Goal: Check status: Check status

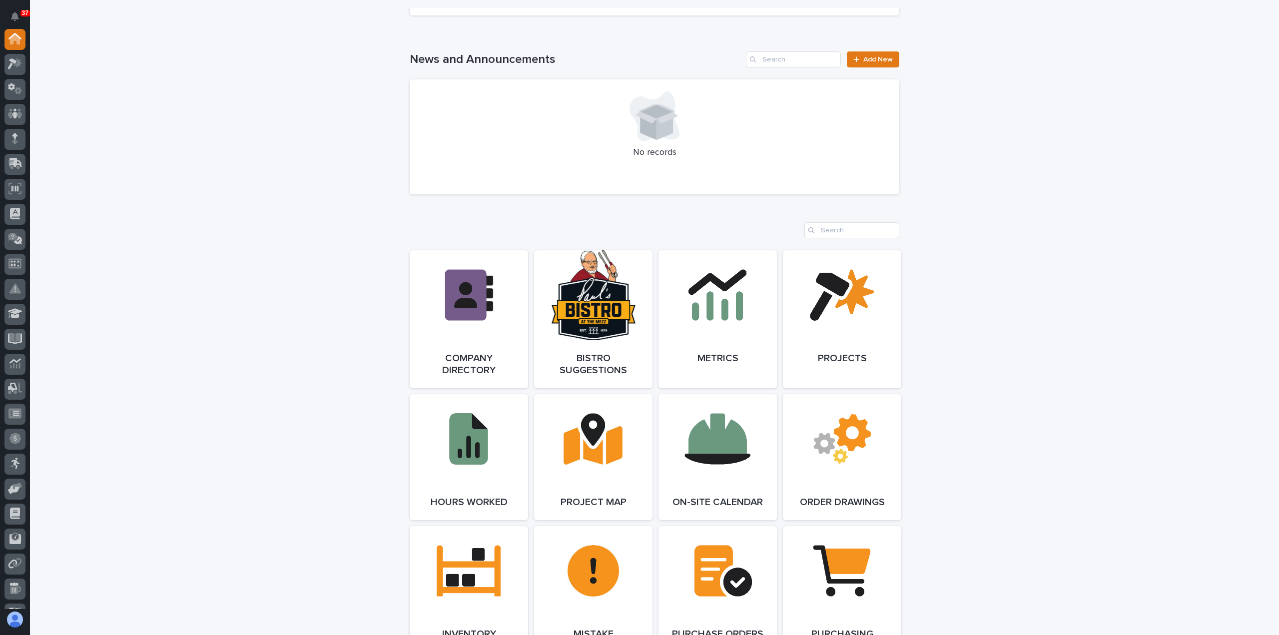
scroll to position [599, 0]
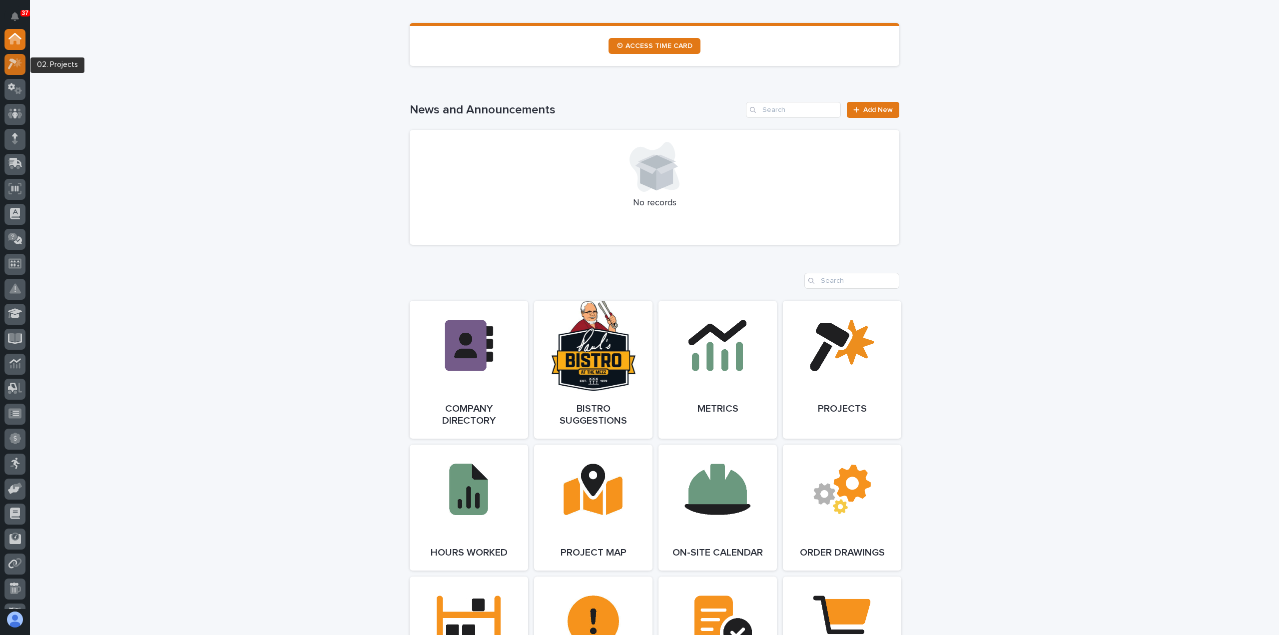
click at [14, 67] on icon at bounding box center [15, 63] width 14 height 11
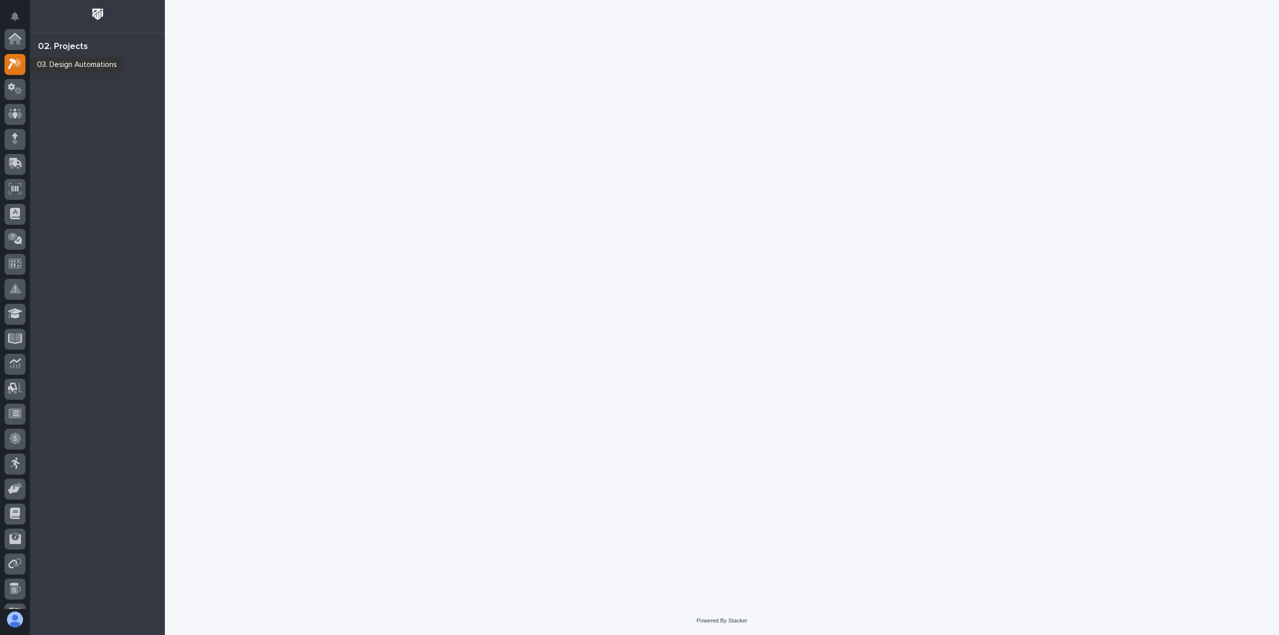
scroll to position [25, 0]
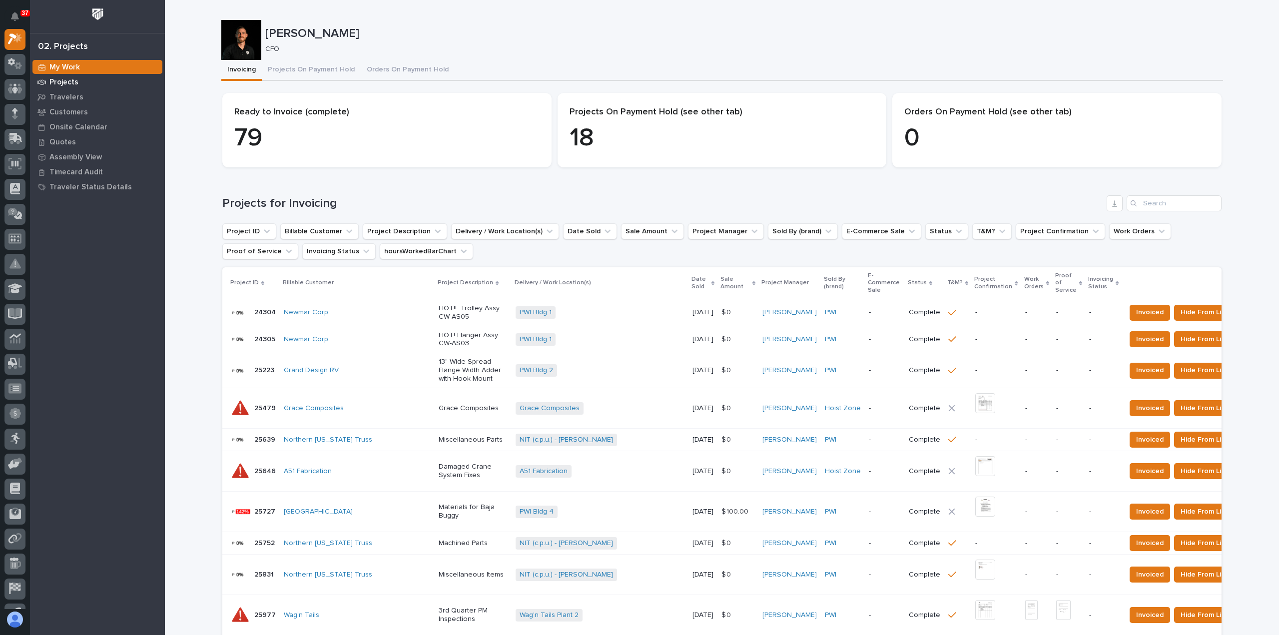
click at [90, 82] on div "Projects" at bounding box center [97, 82] width 130 height 14
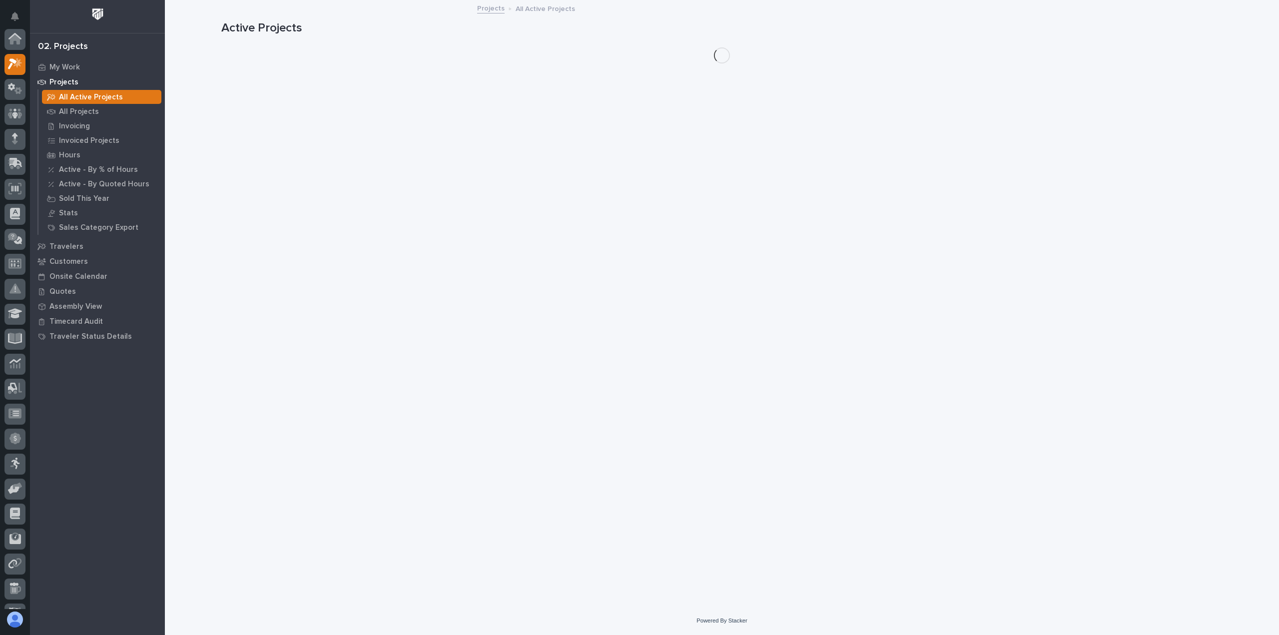
scroll to position [25, 0]
click at [85, 100] on p "All Active Projects" at bounding box center [91, 97] width 64 height 9
click at [85, 113] on p "All Projects" at bounding box center [79, 111] width 40 height 9
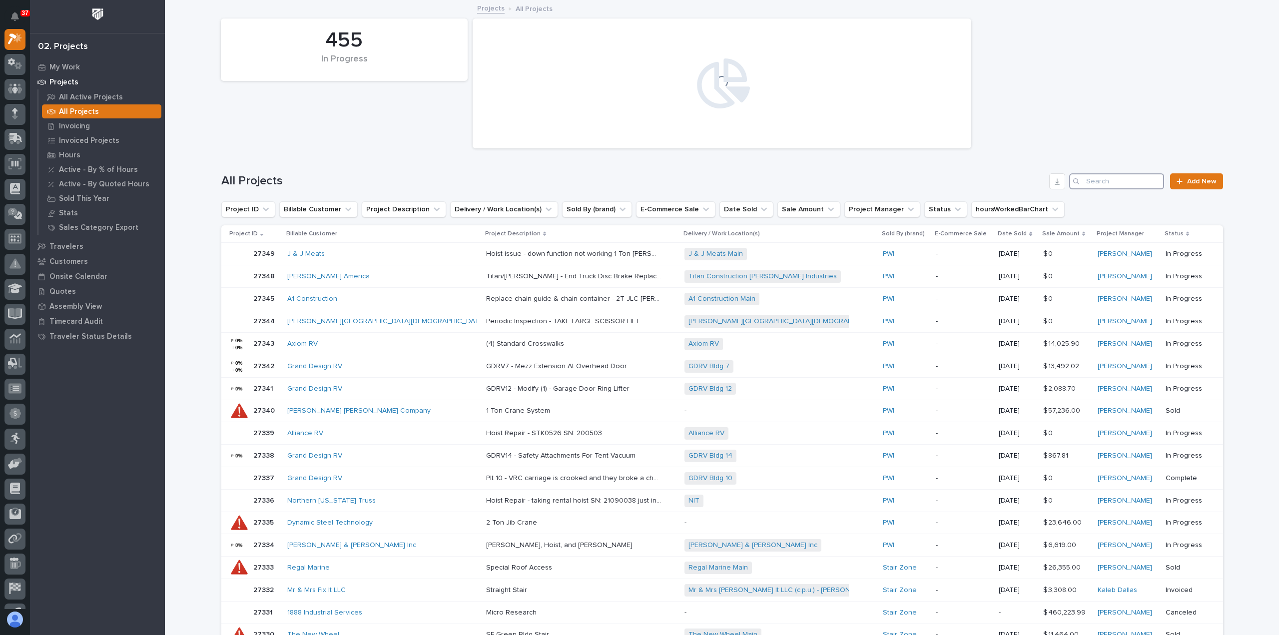
click at [1090, 181] on input "Search" at bounding box center [1116, 181] width 95 height 16
paste input "26321"
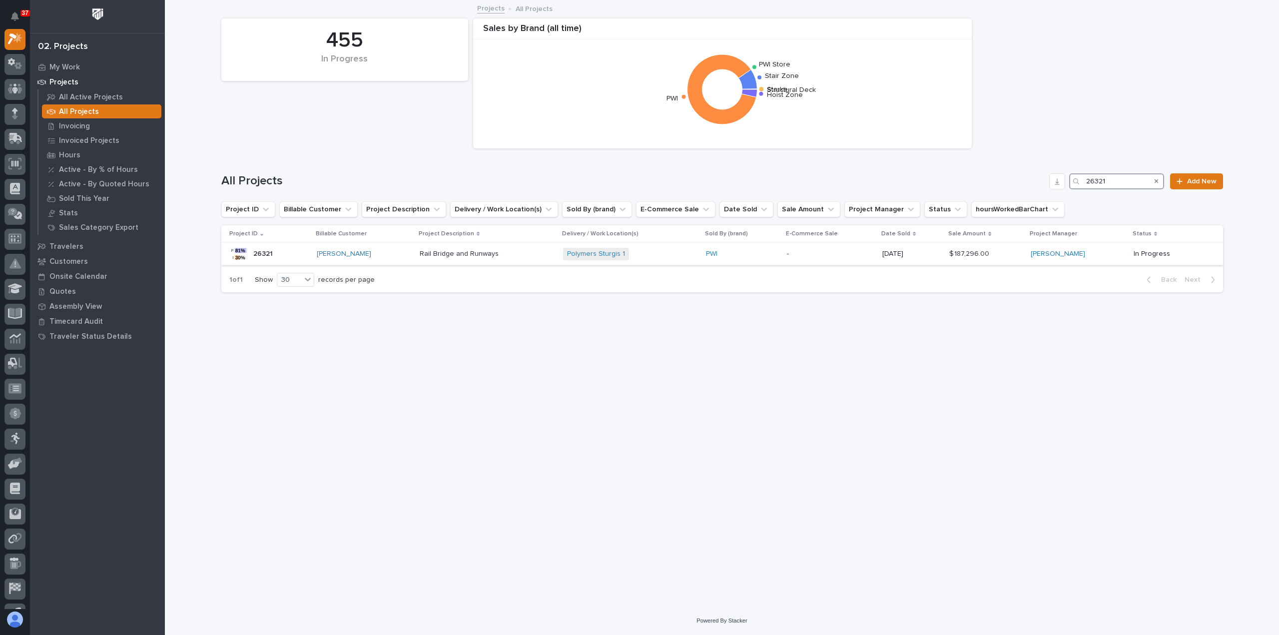
type input "26321"
click at [509, 253] on p at bounding box center [487, 254] width 135 height 8
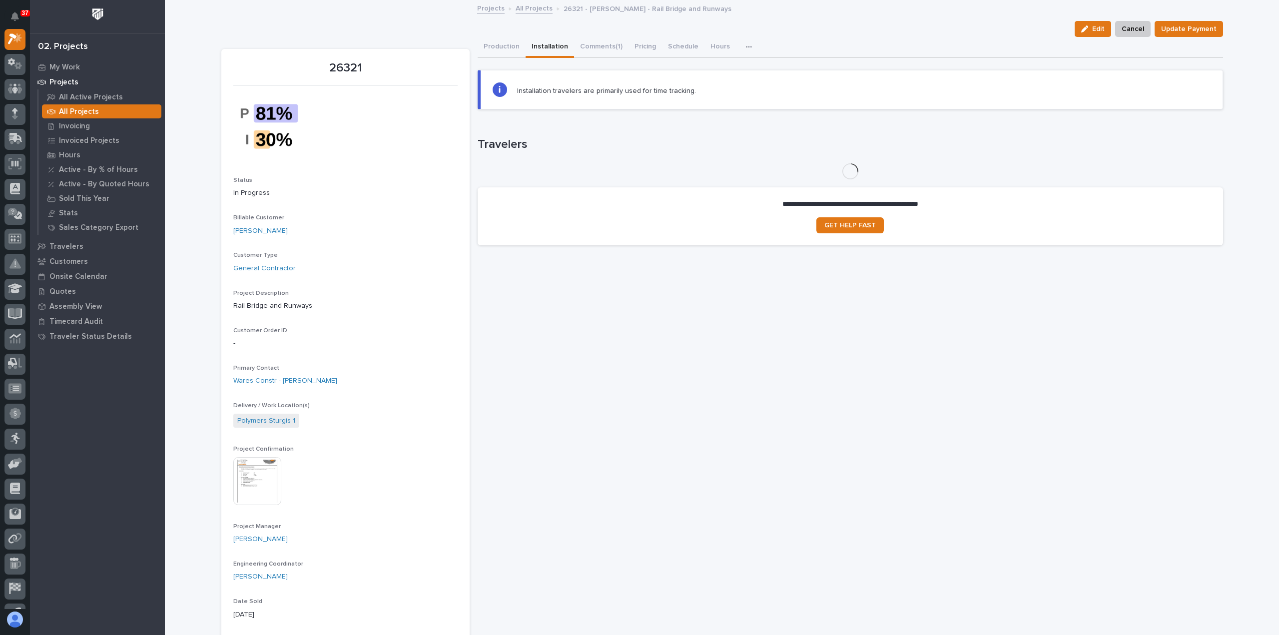
click at [540, 48] on button "Installation" at bounding box center [549, 47] width 48 height 21
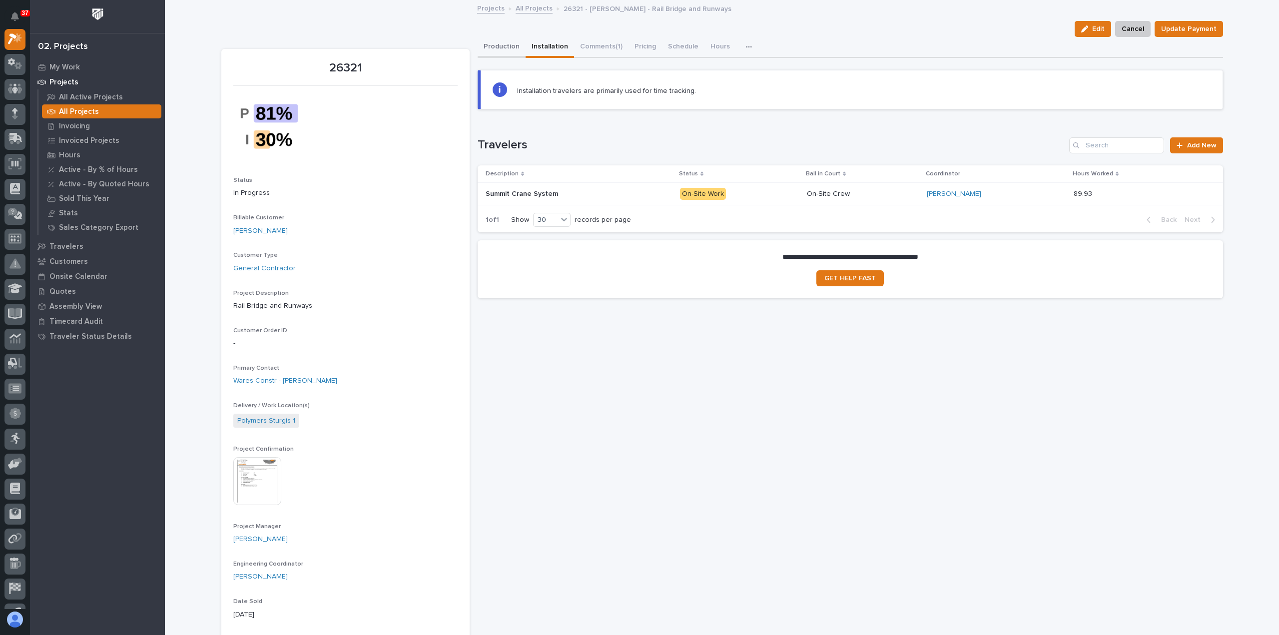
click at [486, 47] on button "Production" at bounding box center [501, 47] width 48 height 21
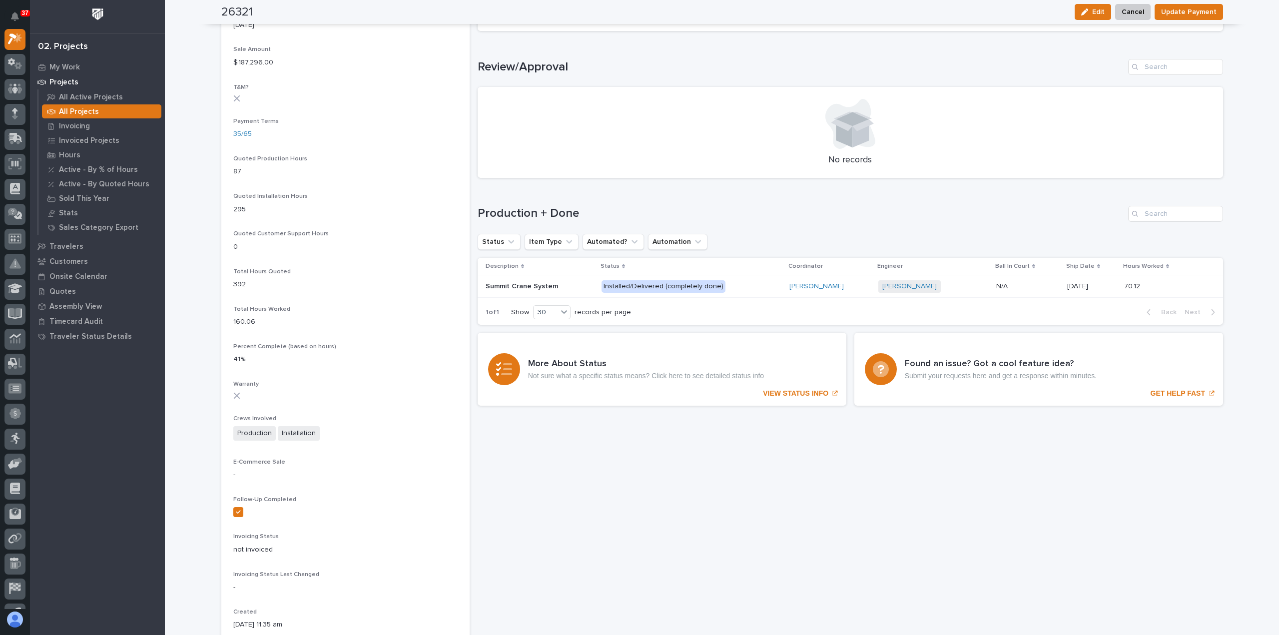
scroll to position [599, 0]
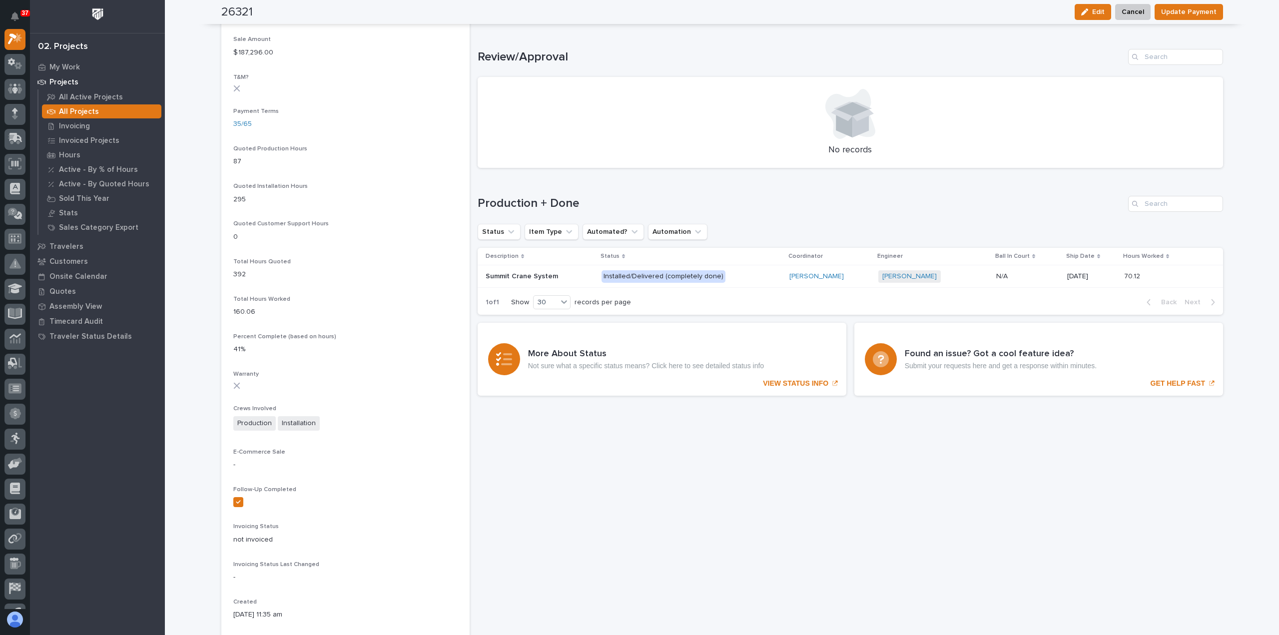
click at [740, 275] on p "Installed/Delivered (completely done)" at bounding box center [688, 276] width 175 height 12
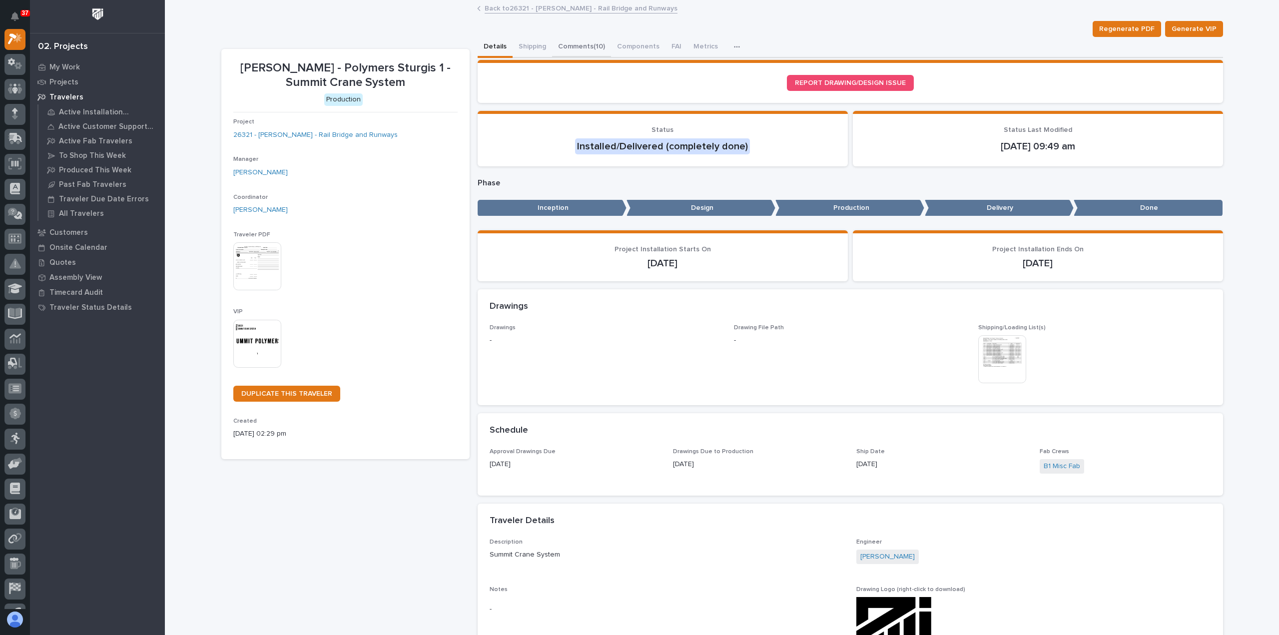
click at [578, 46] on button "Comments (10)" at bounding box center [581, 47] width 59 height 21
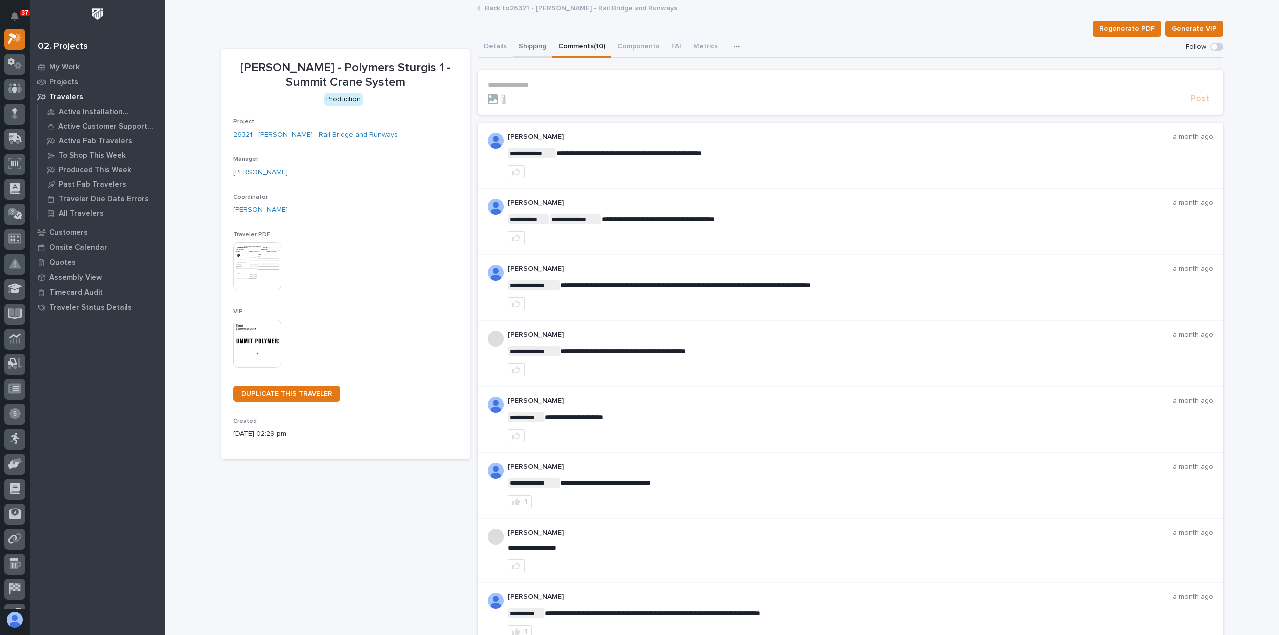
click at [523, 47] on button "Shipping" at bounding box center [531, 47] width 39 height 21
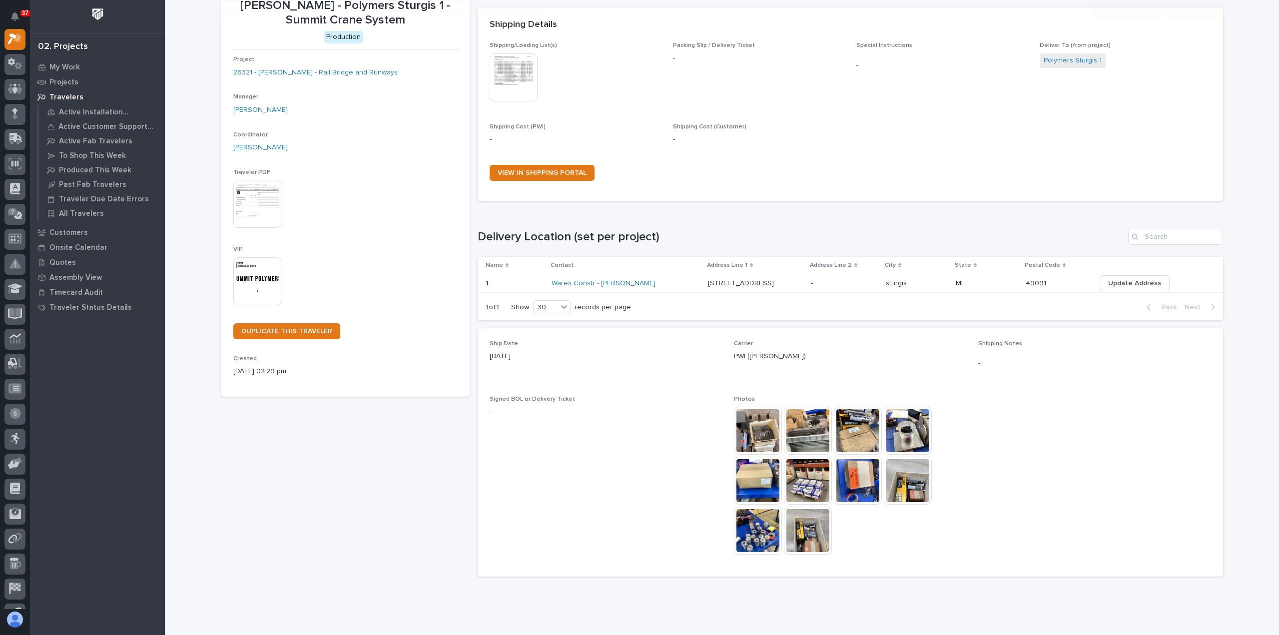
scroll to position [90, 0]
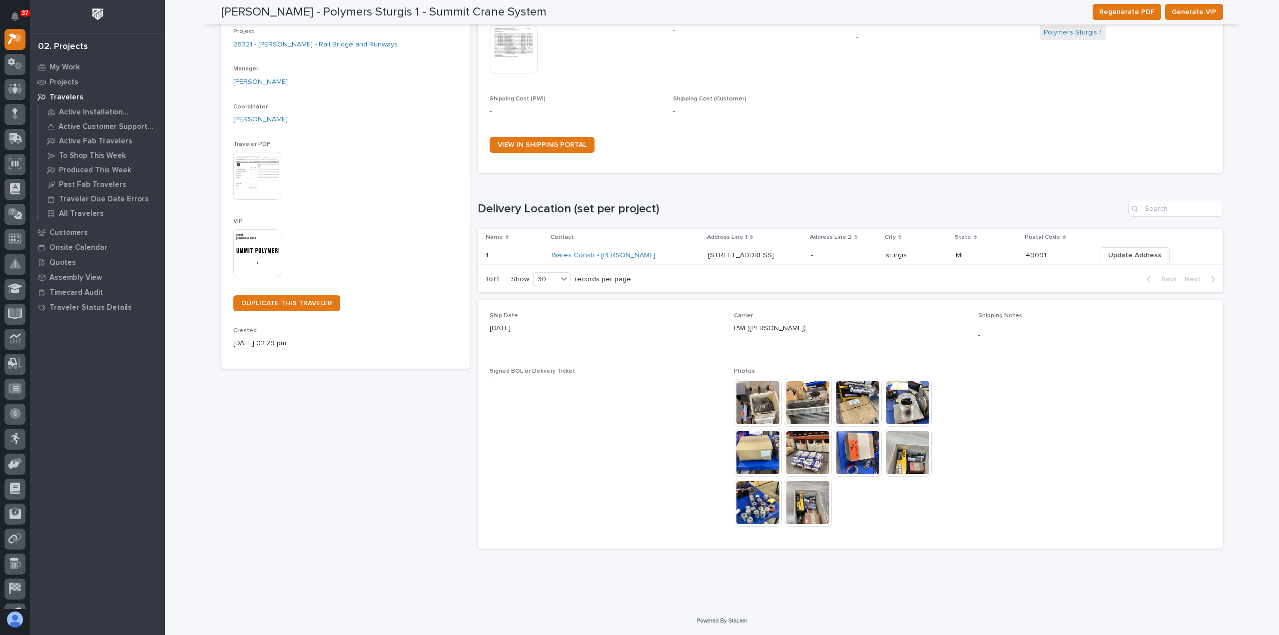
click at [754, 411] on img at bounding box center [758, 403] width 48 height 48
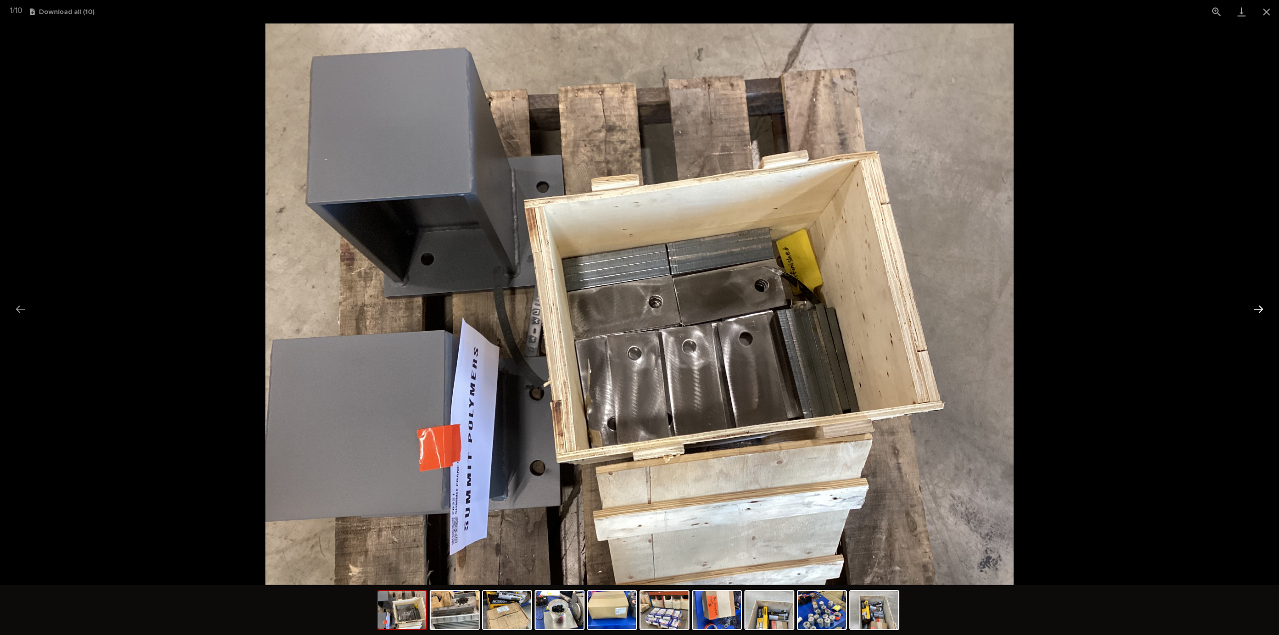
click at [1255, 310] on button "Next slide" at bounding box center [1258, 308] width 21 height 19
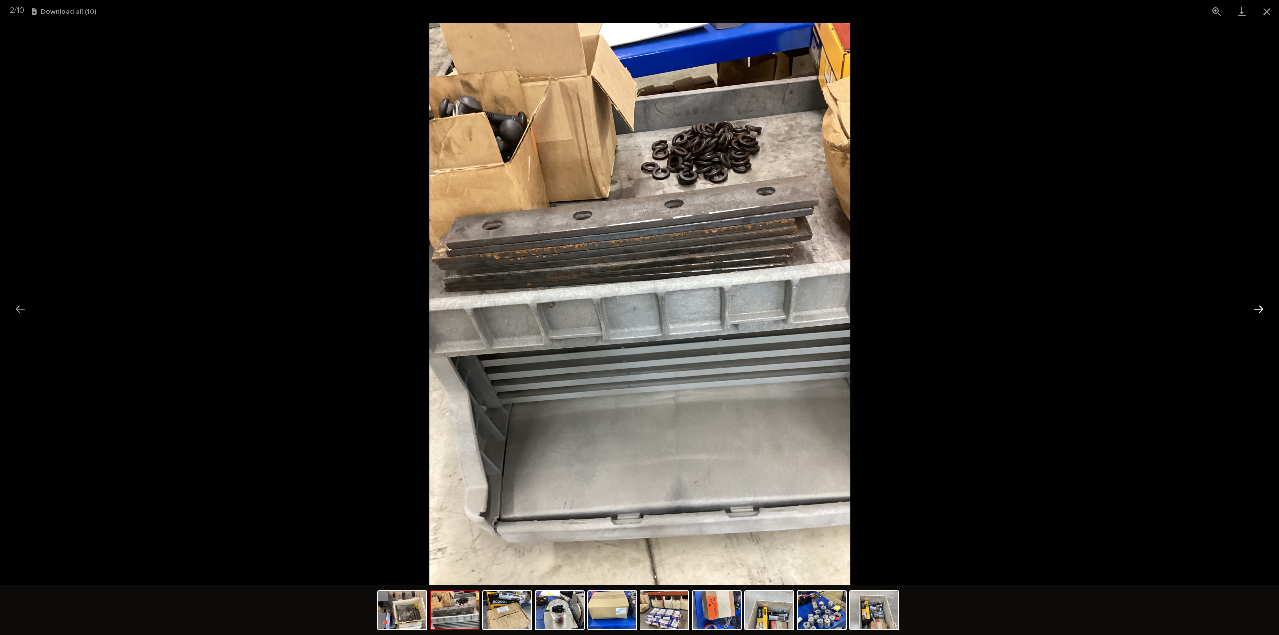
click at [1255, 310] on button "Next slide" at bounding box center [1258, 308] width 21 height 19
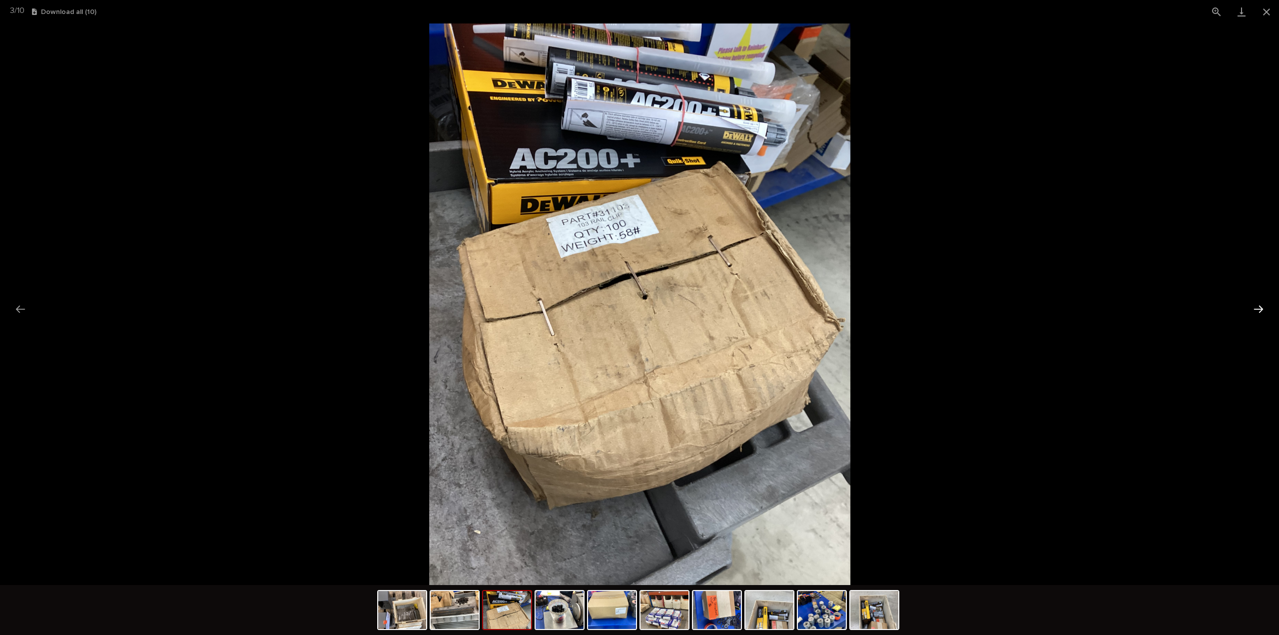
click at [1255, 310] on button "Next slide" at bounding box center [1258, 308] width 21 height 19
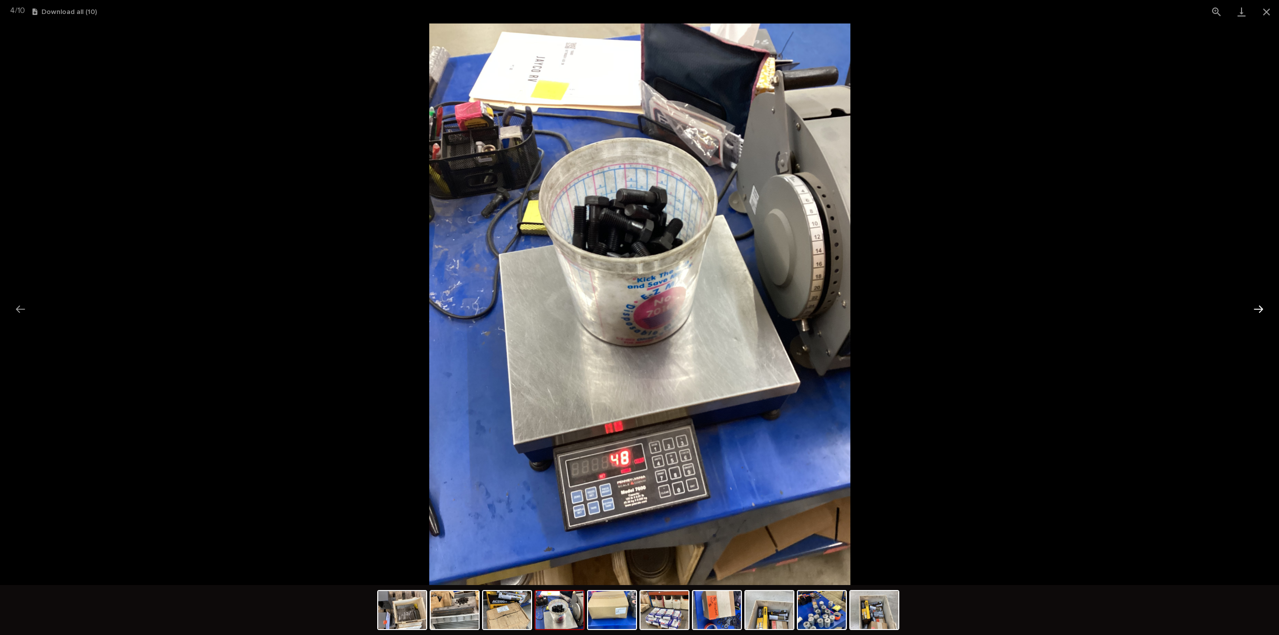
click at [1249, 312] on button "Next slide" at bounding box center [1258, 308] width 21 height 19
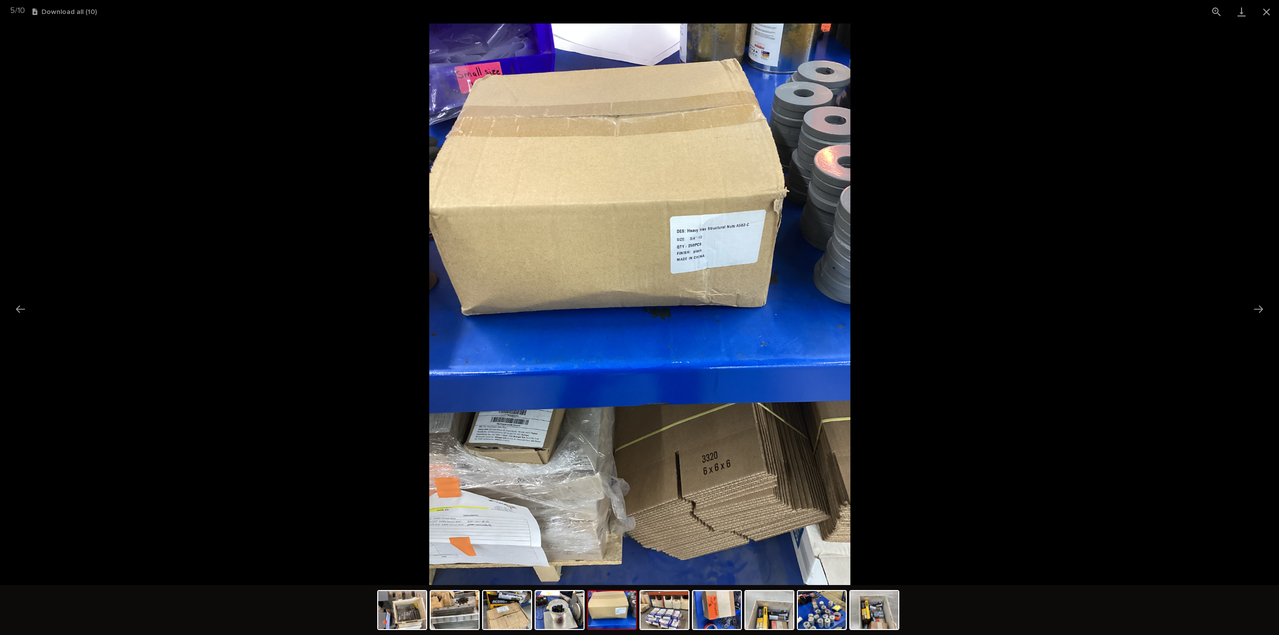
scroll to position [0, 0]
click at [1247, 312] on picture at bounding box center [639, 303] width 1279 height 561
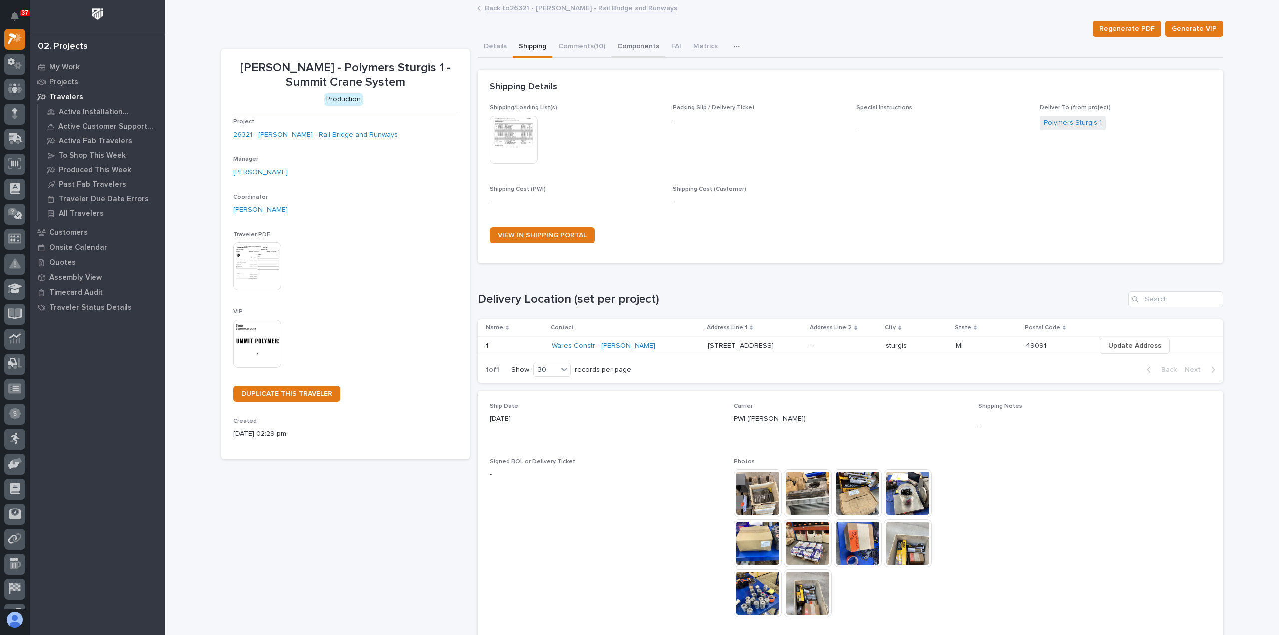
click at [625, 46] on button "Components" at bounding box center [638, 47] width 54 height 21
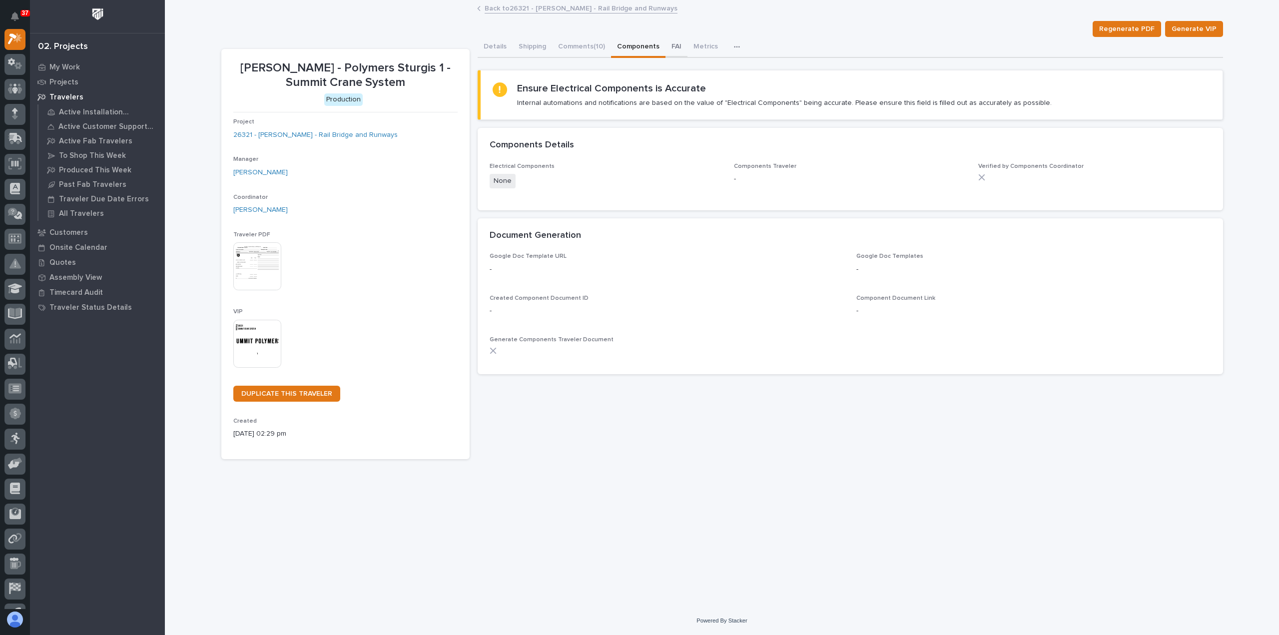
click at [675, 51] on button "FAI" at bounding box center [676, 47] width 22 height 21
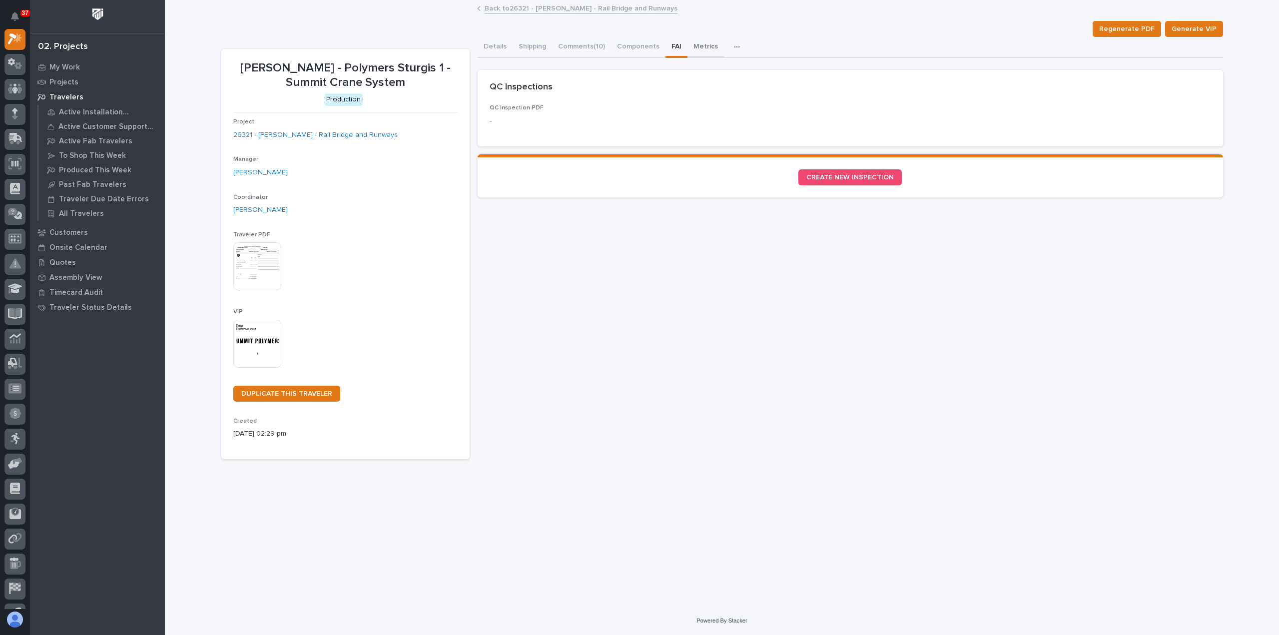
click at [701, 45] on button "Metrics" at bounding box center [705, 47] width 36 height 21
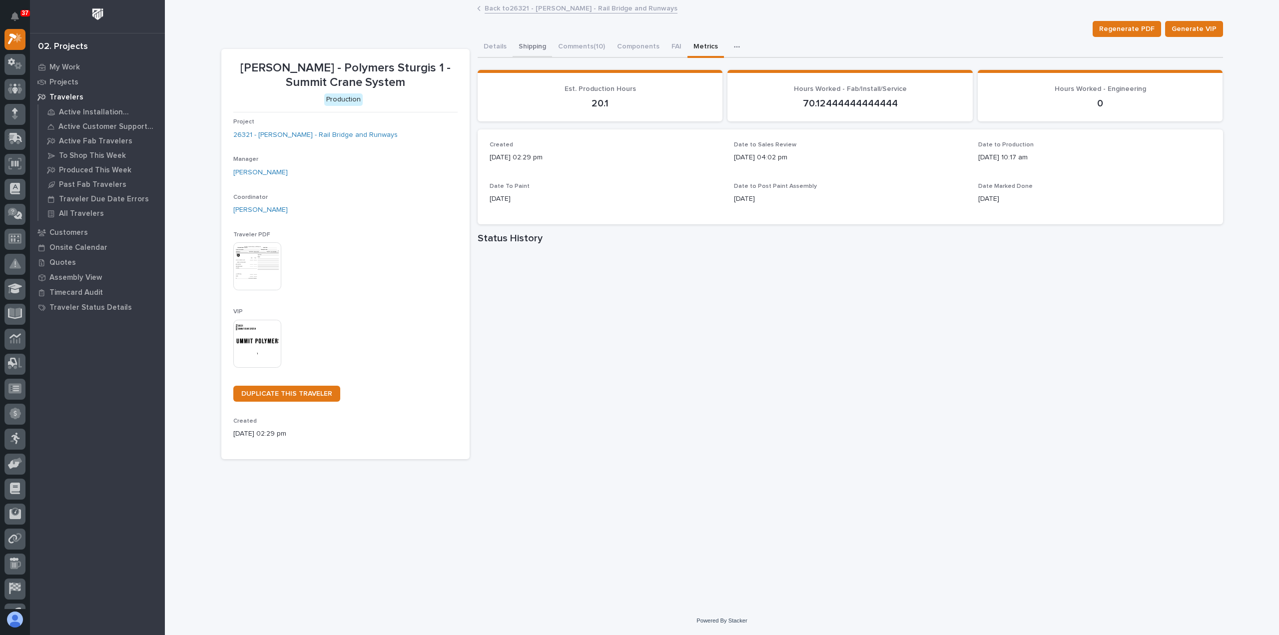
click at [540, 45] on button "Shipping" at bounding box center [531, 47] width 39 height 21
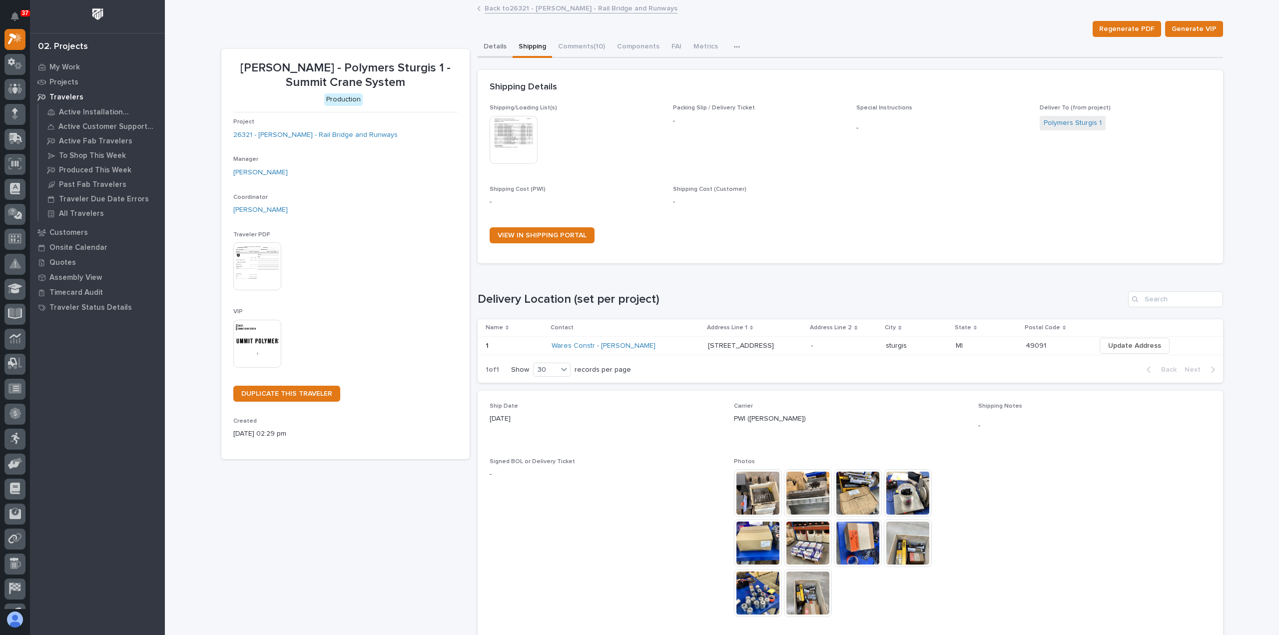
click at [502, 44] on button "Details" at bounding box center [494, 47] width 35 height 21
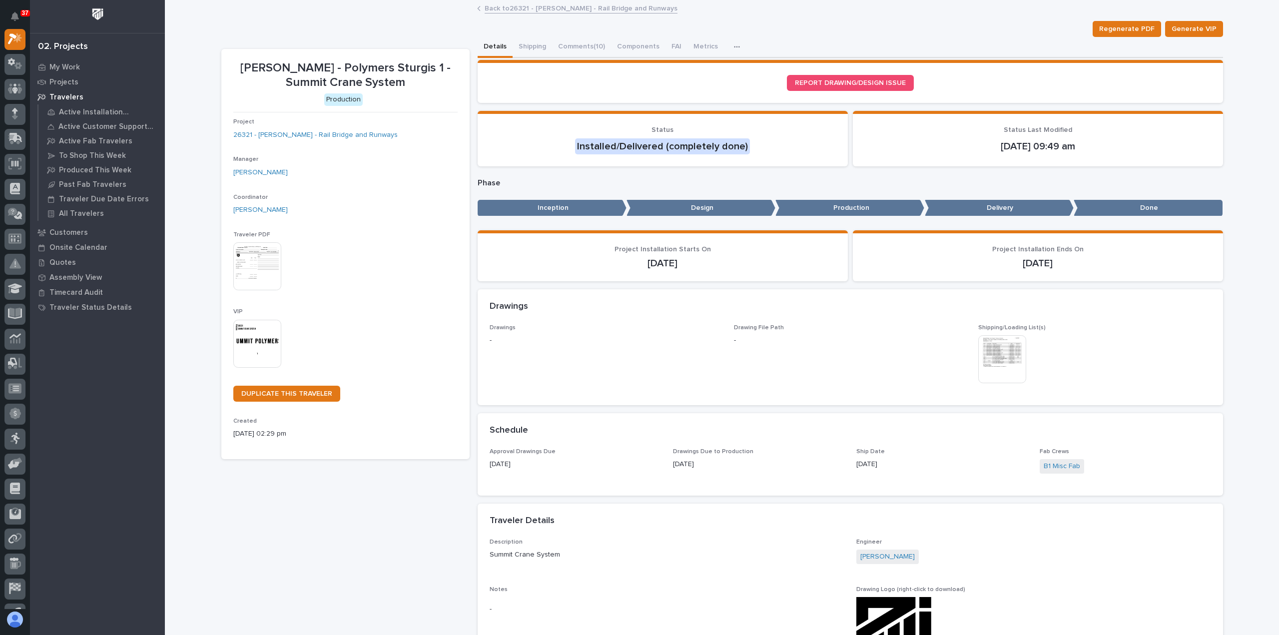
click at [491, 6] on link "Back to 26321 - James Ware - Rail Bridge and Runways" at bounding box center [580, 7] width 193 height 11
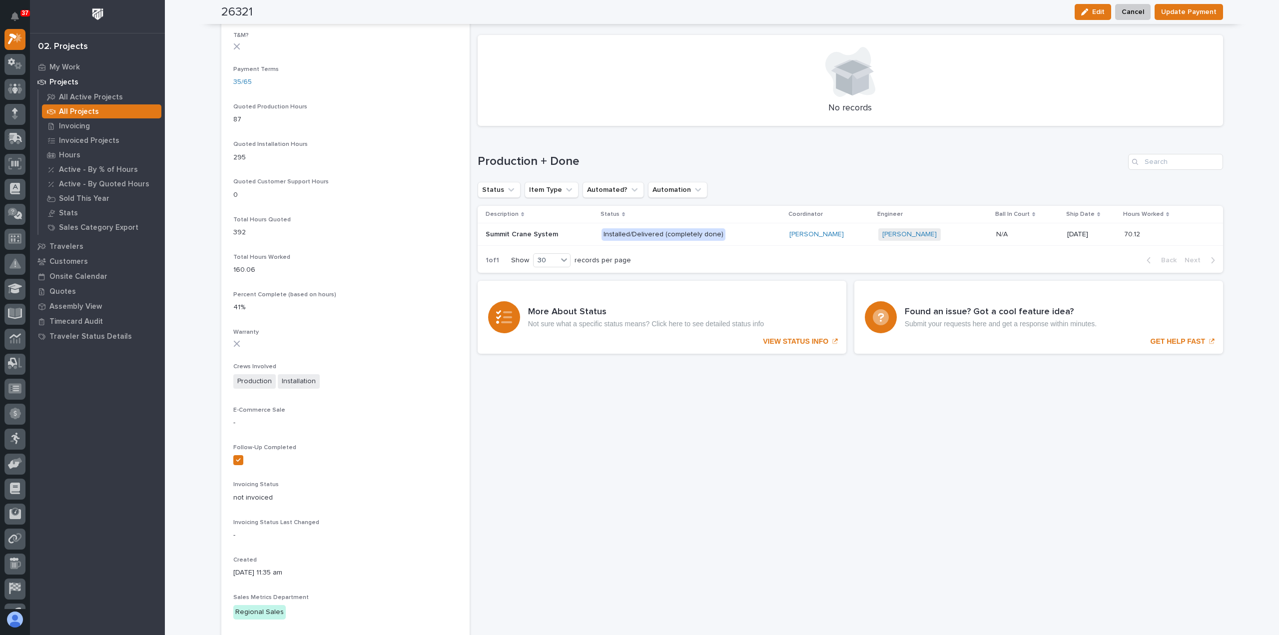
scroll to position [649, 0]
